Goal: Check status: Check status

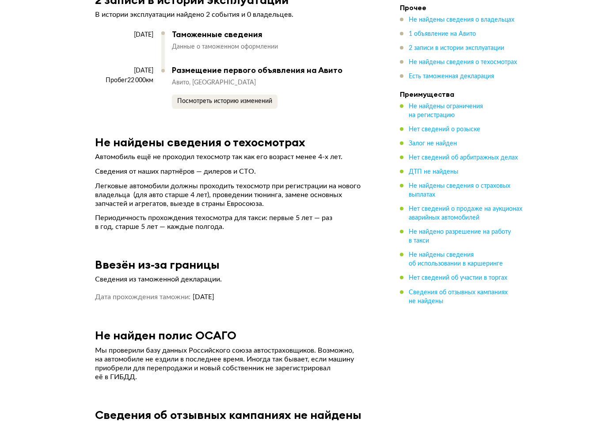
scroll to position [1752, 0]
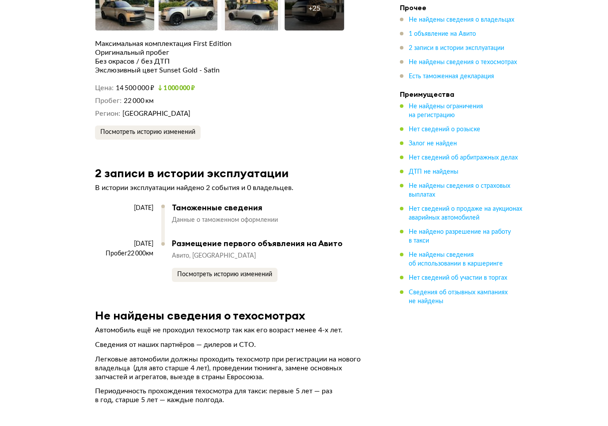
click at [487, 78] on span "Есть таможенная декларация" at bounding box center [451, 77] width 85 height 6
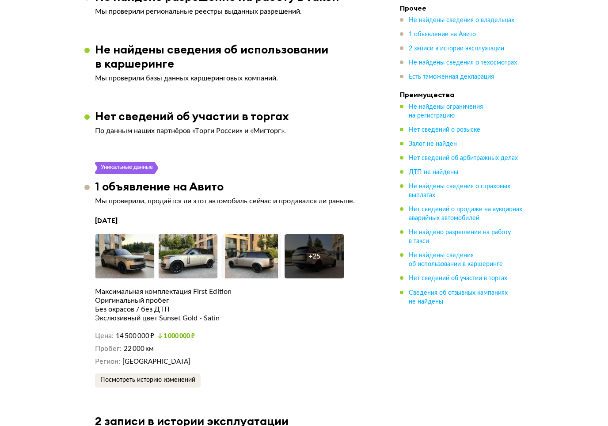
scroll to position [1330, 0]
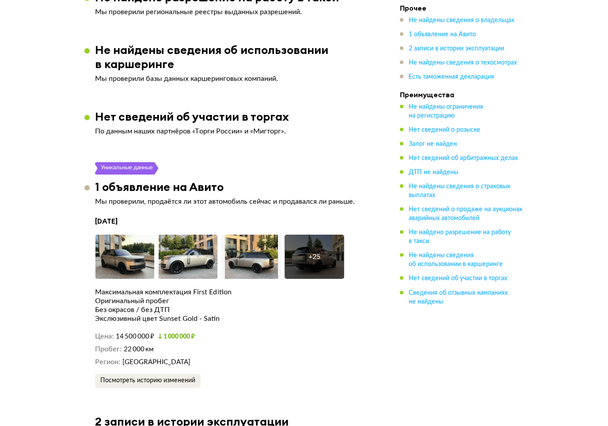
click at [115, 235] on img at bounding box center [125, 257] width 60 height 44
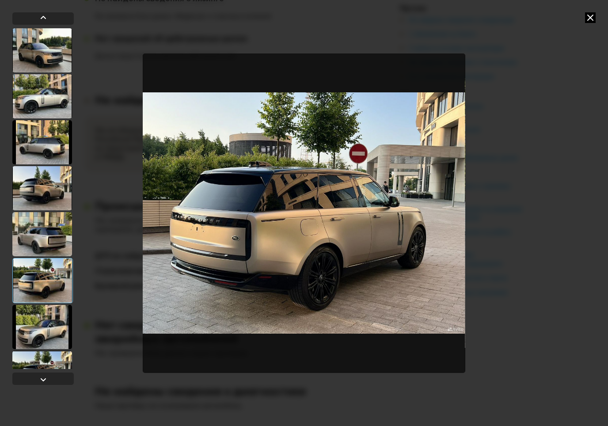
scroll to position [879, 0]
click at [589, 16] on icon at bounding box center [590, 17] width 11 height 11
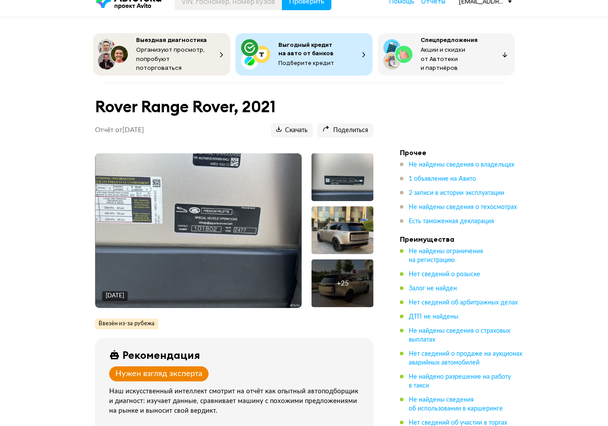
scroll to position [0, 0]
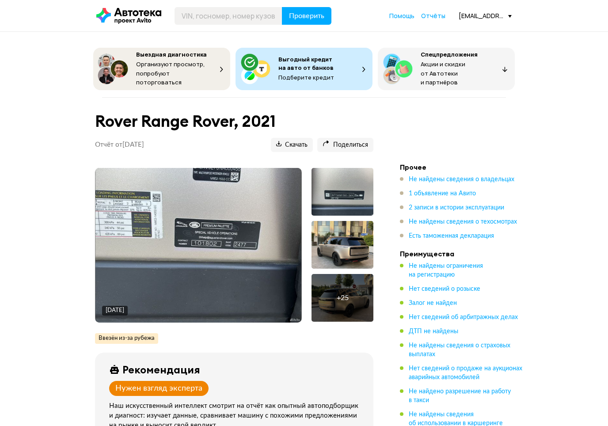
click at [343, 238] on div at bounding box center [343, 245] width 62 height 48
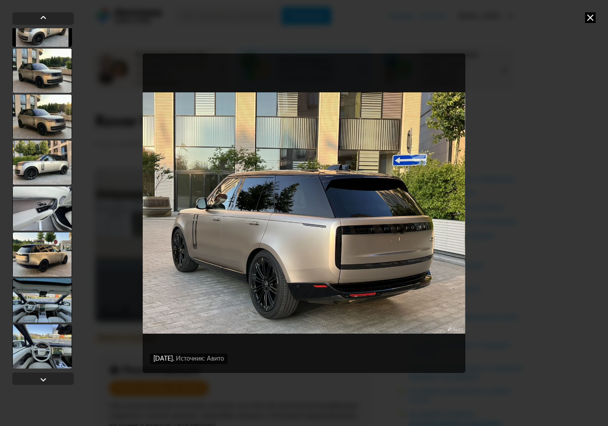
scroll to position [211, 0]
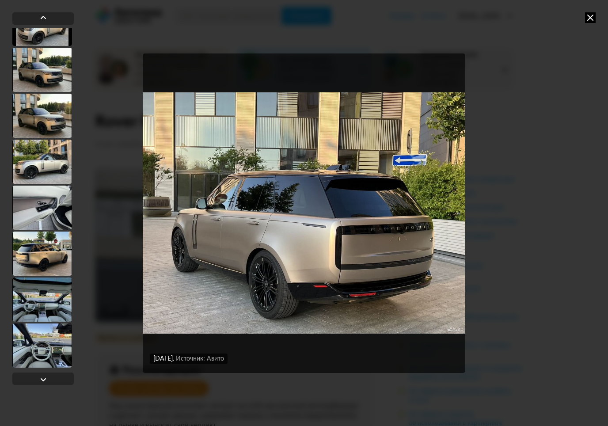
click at [34, 306] on div at bounding box center [42, 300] width 60 height 44
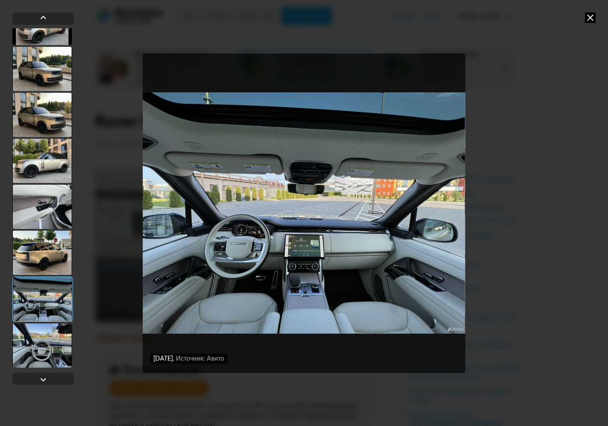
click at [32, 336] on div at bounding box center [42, 346] width 60 height 44
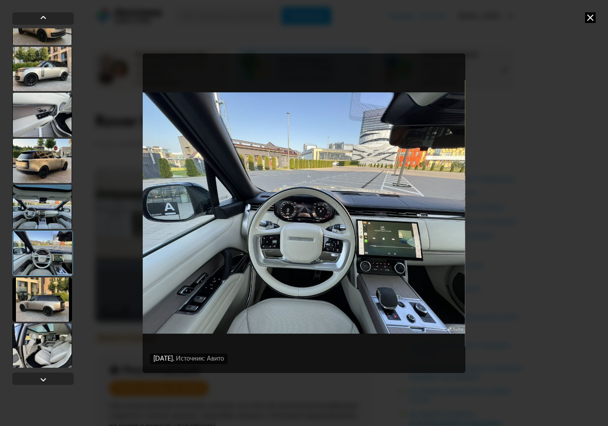
scroll to position [320, 0]
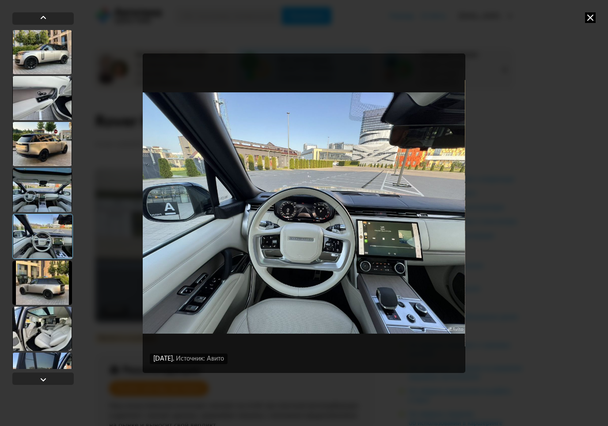
click at [28, 288] on div at bounding box center [42, 283] width 60 height 44
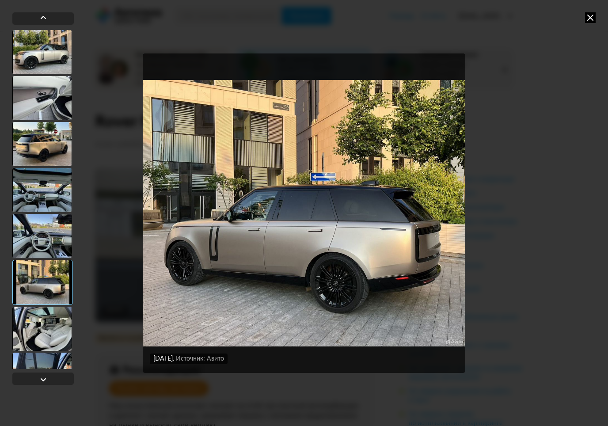
click at [24, 332] on div at bounding box center [42, 329] width 60 height 44
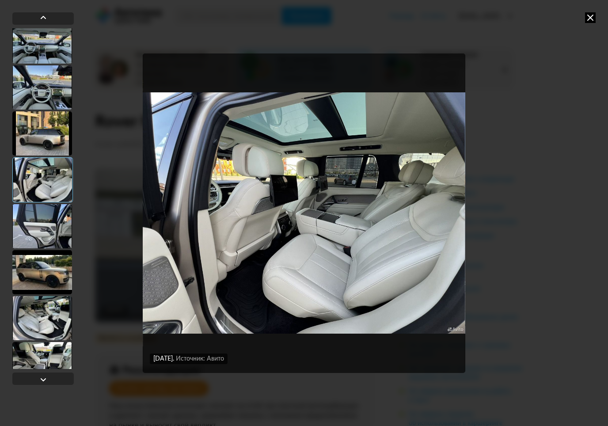
scroll to position [472, 0]
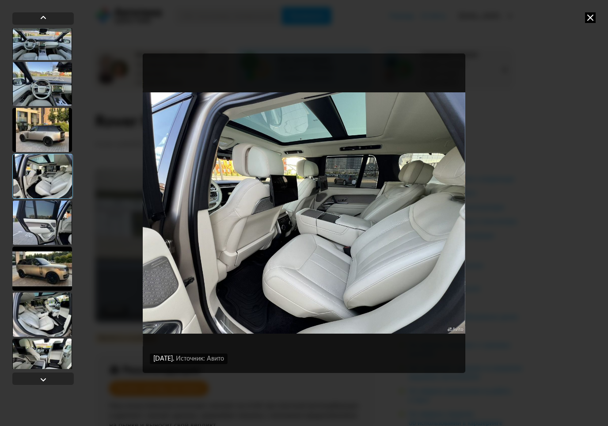
click at [28, 274] on div at bounding box center [42, 269] width 60 height 44
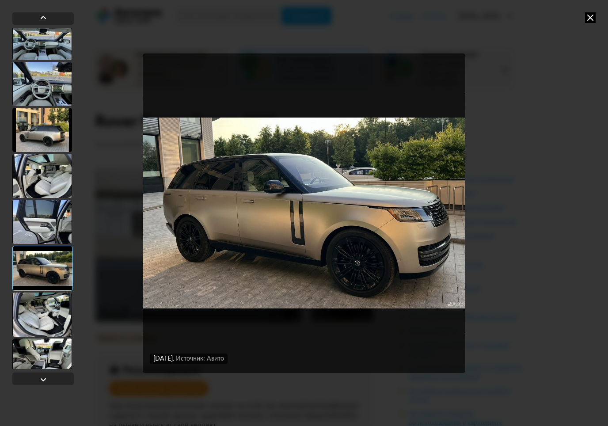
click at [27, 310] on div at bounding box center [42, 315] width 60 height 44
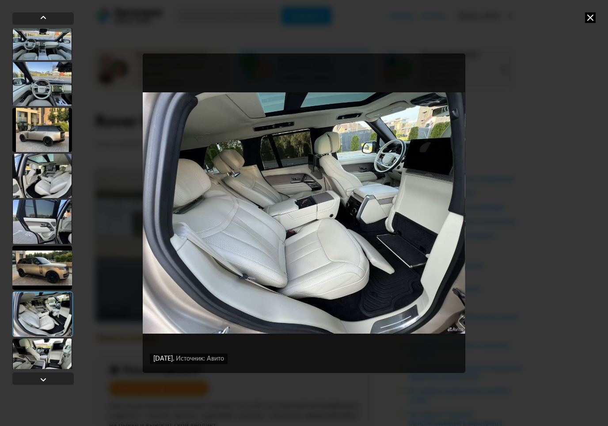
click at [28, 343] on div at bounding box center [42, 361] width 60 height 44
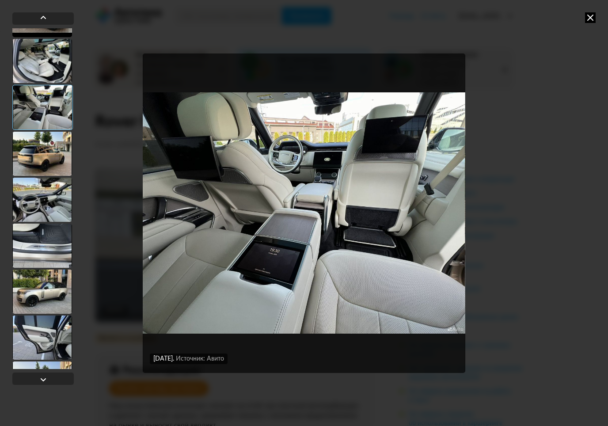
scroll to position [726, 0]
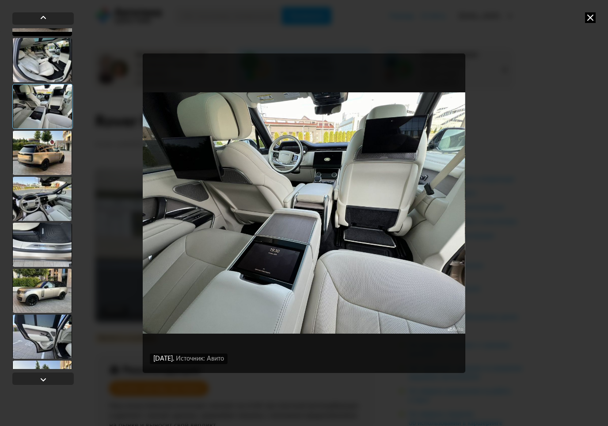
click at [25, 294] on div at bounding box center [42, 291] width 60 height 44
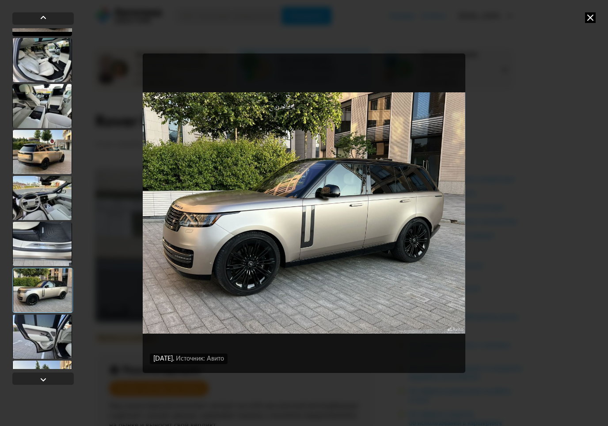
click at [30, 285] on div at bounding box center [42, 290] width 61 height 45
click at [591, 19] on icon at bounding box center [590, 17] width 11 height 11
